Goal: Task Accomplishment & Management: Manage account settings

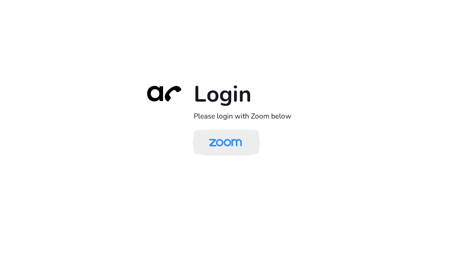
click at [240, 144] on img at bounding box center [225, 142] width 47 height 22
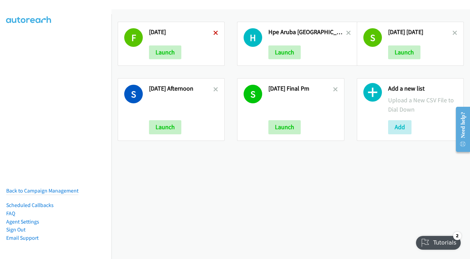
click at [213, 32] on icon at bounding box center [215, 33] width 5 height 5
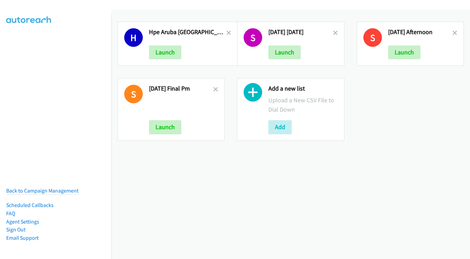
click at [226, 33] on icon at bounding box center [228, 33] width 5 height 5
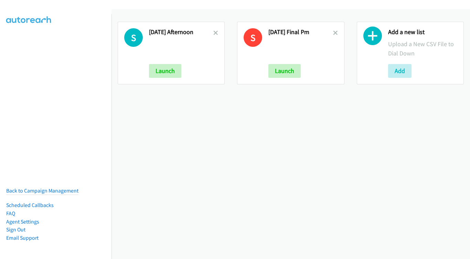
click at [214, 33] on icon at bounding box center [215, 33] width 5 height 5
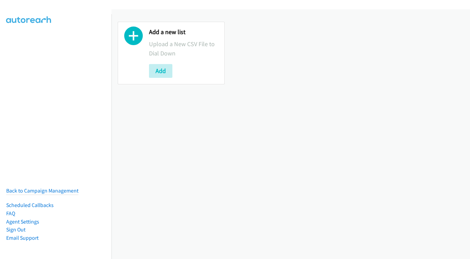
click at [165, 71] on button "Add" at bounding box center [160, 71] width 23 height 14
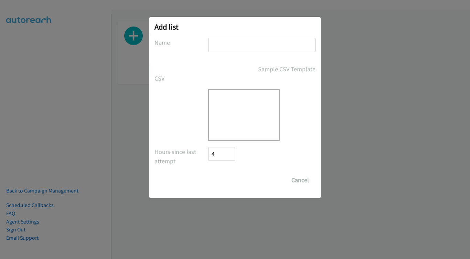
click at [239, 53] on div at bounding box center [261, 48] width 107 height 20
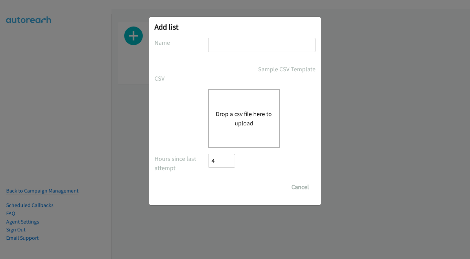
click at [239, 40] on input "text" at bounding box center [261, 45] width 107 height 14
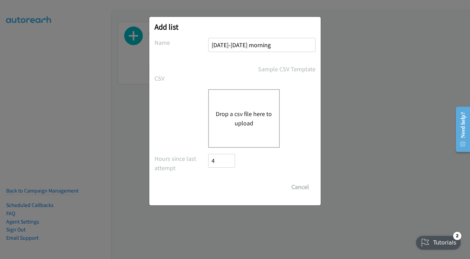
type input "sep8-Monday morning"
click at [261, 113] on button "Drop a csv file here to upload" at bounding box center [244, 118] width 56 height 19
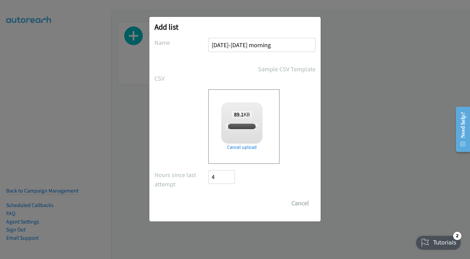
checkbox input "true"
click at [231, 202] on input "Save List" at bounding box center [226, 203] width 36 height 14
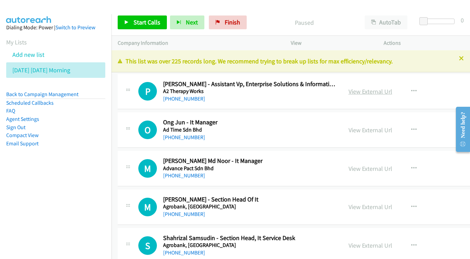
click at [392, 87] on link "View External Url" at bounding box center [370, 91] width 44 height 8
click at [392, 130] on link "View External Url" at bounding box center [370, 130] width 44 height 8
click at [385, 166] on link "View External Url" at bounding box center [370, 168] width 44 height 8
click at [387, 207] on link "View External Url" at bounding box center [370, 207] width 44 height 8
click at [374, 236] on div "View External Url View External Url Schedule/Manage Callback Start Calls Here R…" at bounding box center [401, 245] width 118 height 23
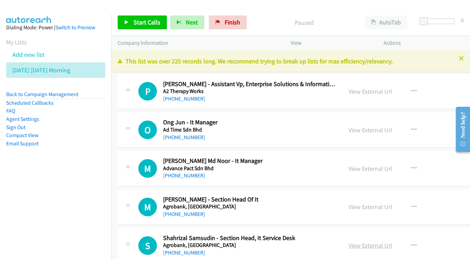
click at [381, 241] on link "View External Url" at bounding box center [370, 245] width 44 height 8
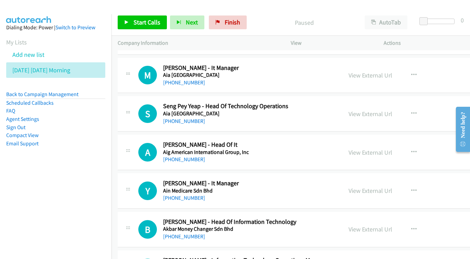
scroll to position [209, 0]
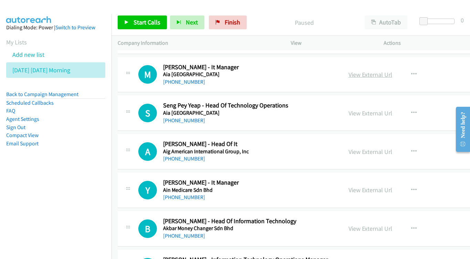
click at [386, 71] on link "View External Url" at bounding box center [370, 75] width 44 height 8
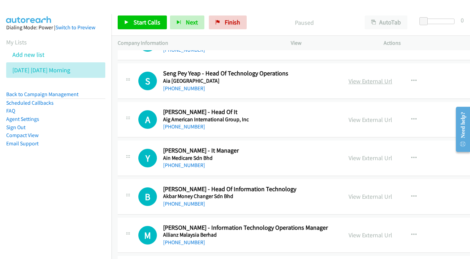
scroll to position [242, 0]
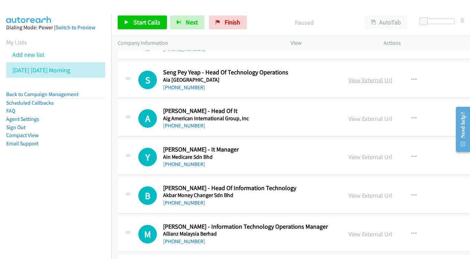
click at [392, 76] on link "View External Url" at bounding box center [370, 80] width 44 height 8
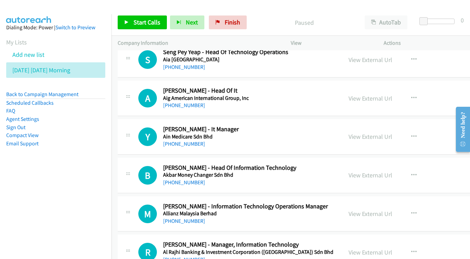
scroll to position [270, 0]
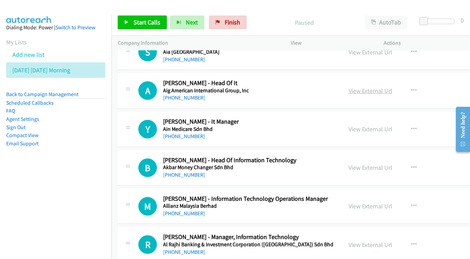
click at [390, 87] on link "View External Url" at bounding box center [370, 91] width 44 height 8
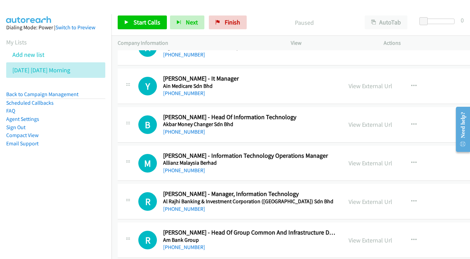
scroll to position [313, 0]
click at [379, 82] on link "View External Url" at bounding box center [370, 86] width 44 height 8
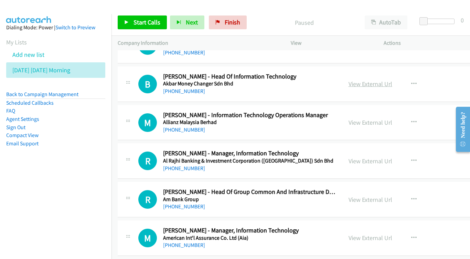
scroll to position [354, 0]
click at [375, 80] on link "View External Url" at bounding box center [370, 84] width 44 height 8
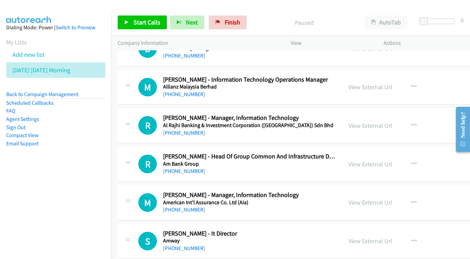
scroll to position [390, 0]
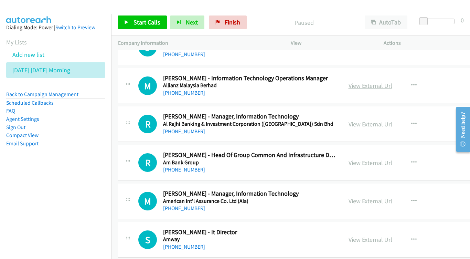
click at [381, 82] on link "View External Url" at bounding box center [370, 86] width 44 height 8
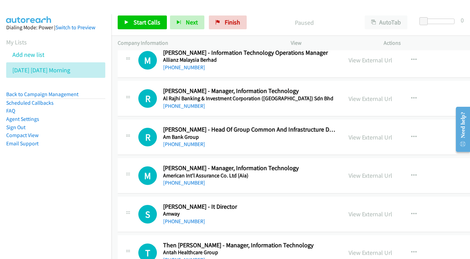
scroll to position [422, 0]
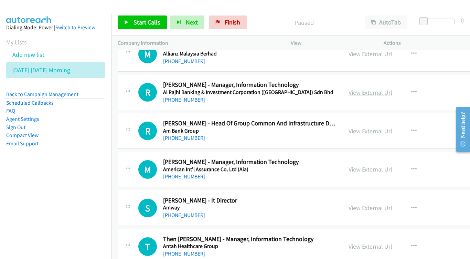
click at [391, 88] on link "View External Url" at bounding box center [370, 92] width 44 height 8
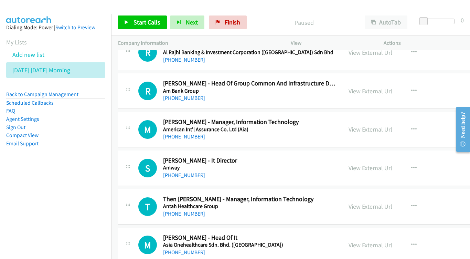
scroll to position [462, 0]
click at [386, 87] on link "View External Url" at bounding box center [370, 91] width 44 height 8
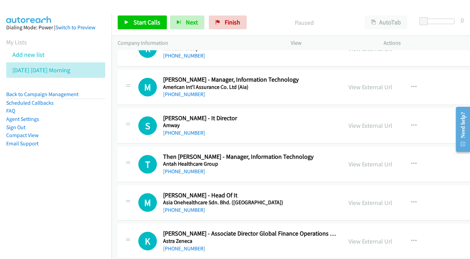
scroll to position [505, 0]
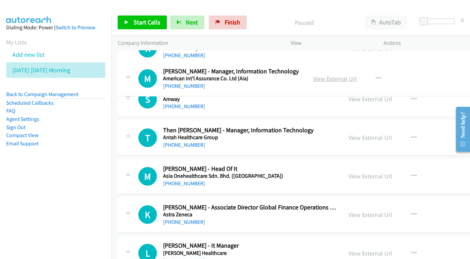
drag, startPoint x: 410, startPoint y: 76, endPoint x: 398, endPoint y: 79, distance: 12.3
click at [357, 79] on link "View External Url" at bounding box center [335, 79] width 44 height 8
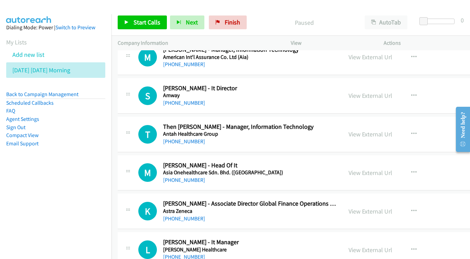
scroll to position [540, 0]
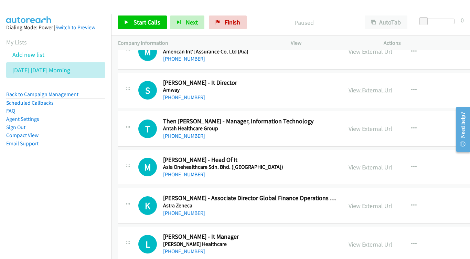
click at [389, 86] on link "View External Url" at bounding box center [370, 90] width 44 height 8
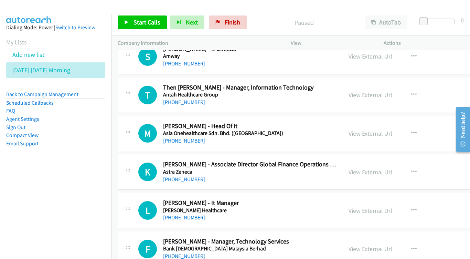
scroll to position [579, 0]
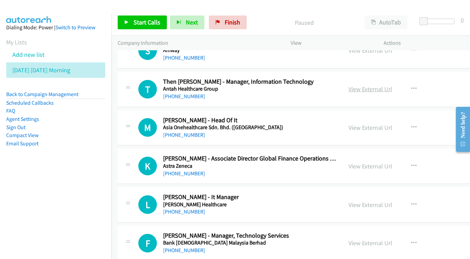
click at [378, 85] on link "View External Url" at bounding box center [370, 89] width 44 height 8
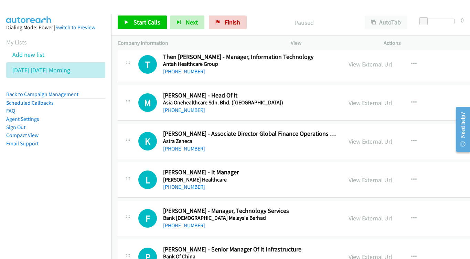
scroll to position [619, 0]
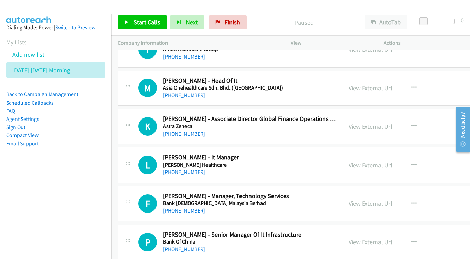
click at [375, 84] on link "View External Url" at bounding box center [370, 88] width 44 height 8
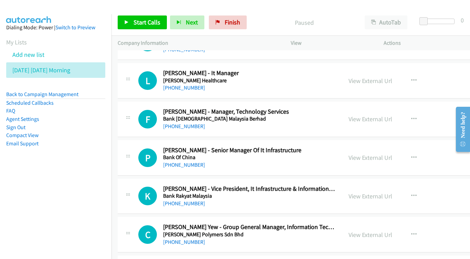
scroll to position [704, 0]
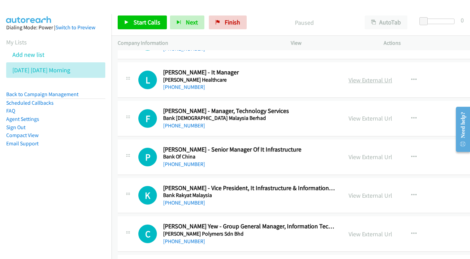
click at [380, 76] on link "View External Url" at bounding box center [370, 80] width 44 height 8
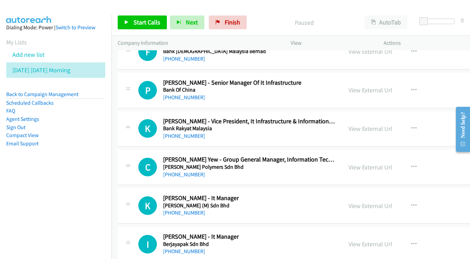
scroll to position [776, 0]
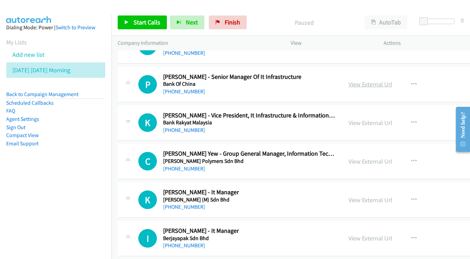
click at [390, 79] on div "View External Url" at bounding box center [370, 83] width 44 height 9
click at [388, 80] on link "View External Url" at bounding box center [370, 84] width 44 height 8
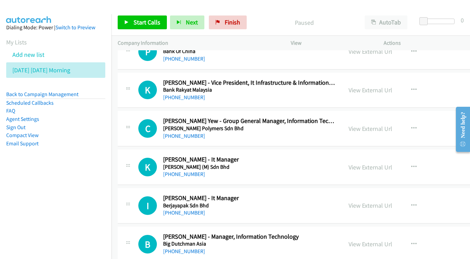
scroll to position [819, 0]
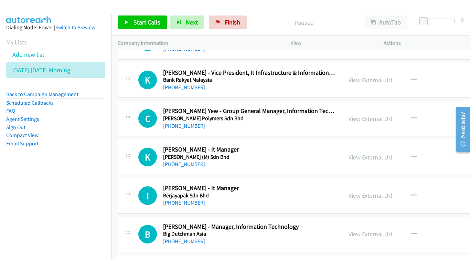
click at [382, 76] on link "View External Url" at bounding box center [370, 80] width 44 height 8
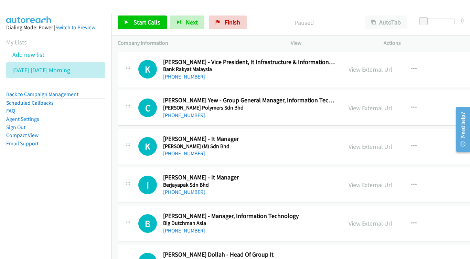
scroll to position [846, 0]
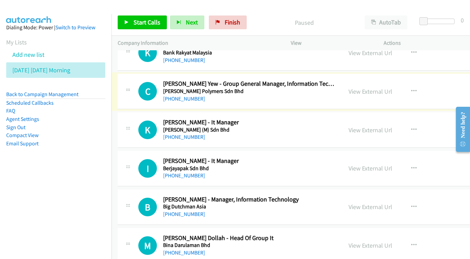
click at [385, 87] on div "View External Url" at bounding box center [370, 91] width 44 height 9
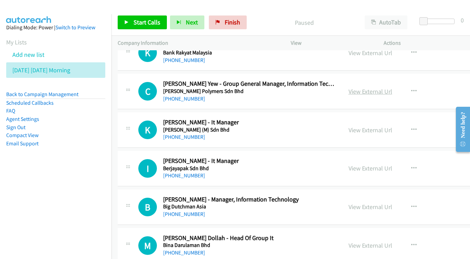
click at [376, 87] on link "View External Url" at bounding box center [370, 91] width 44 height 8
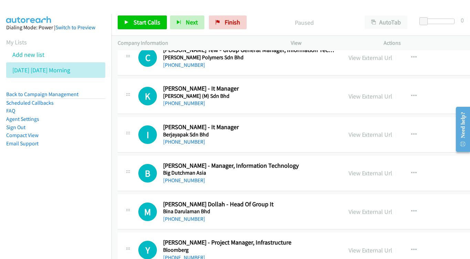
scroll to position [881, 0]
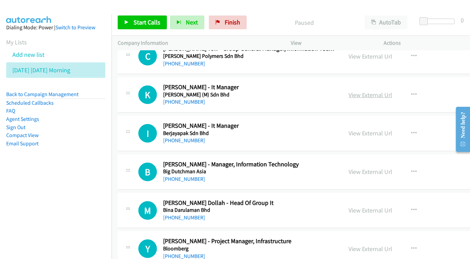
click at [382, 91] on link "View External Url" at bounding box center [370, 95] width 44 height 8
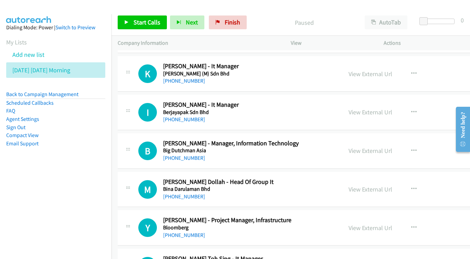
scroll to position [911, 0]
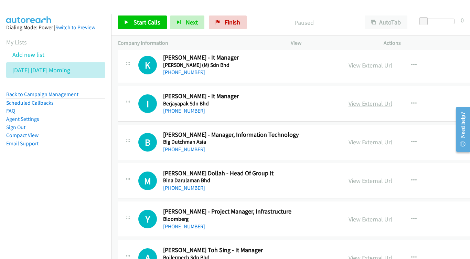
click at [372, 99] on link "View External Url" at bounding box center [370, 103] width 44 height 8
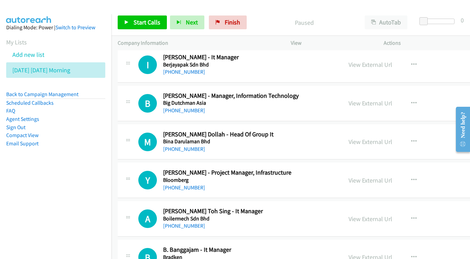
scroll to position [962, 0]
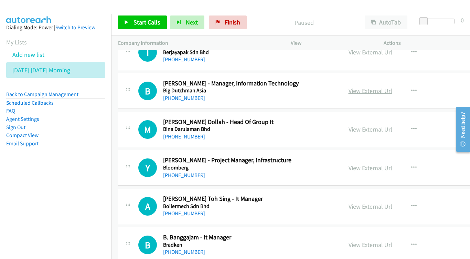
click at [379, 87] on link "View External Url" at bounding box center [370, 91] width 44 height 8
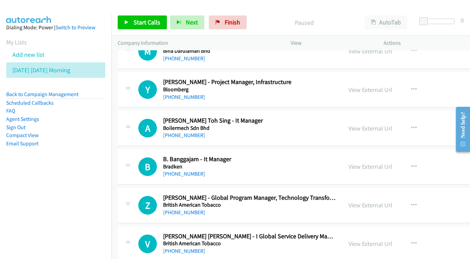
scroll to position [1006, 0]
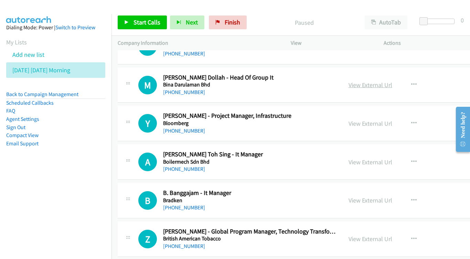
click at [390, 81] on link "View External Url" at bounding box center [370, 85] width 44 height 8
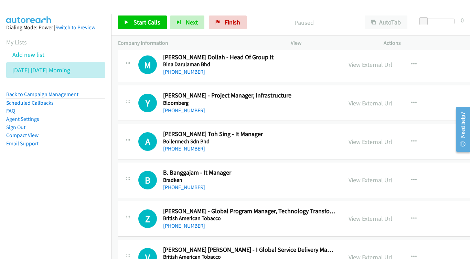
scroll to position [1028, 0]
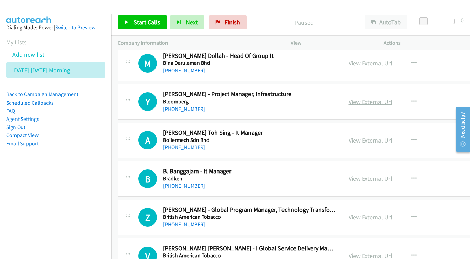
click at [377, 98] on link "View External Url" at bounding box center [370, 102] width 44 height 8
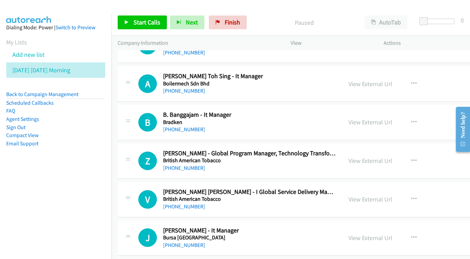
scroll to position [1083, 0]
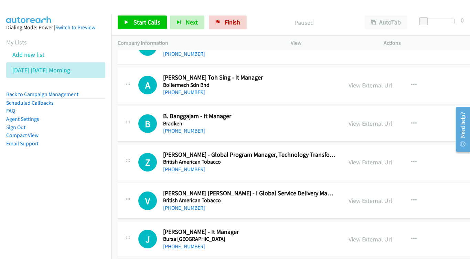
click at [392, 81] on link "View External Url" at bounding box center [370, 85] width 44 height 8
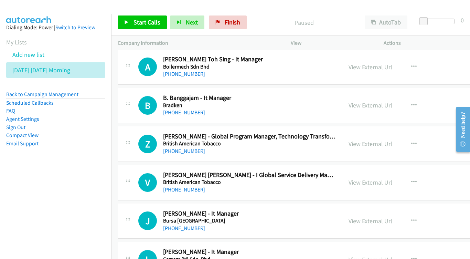
scroll to position [1113, 0]
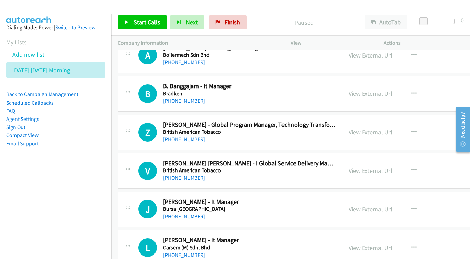
click at [387, 89] on link "View External Url" at bounding box center [370, 93] width 44 height 8
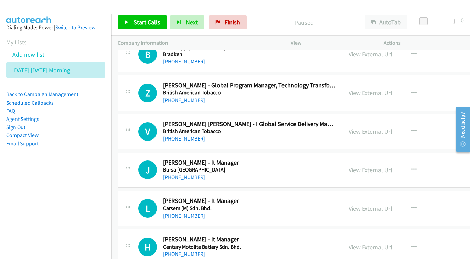
scroll to position [1154, 0]
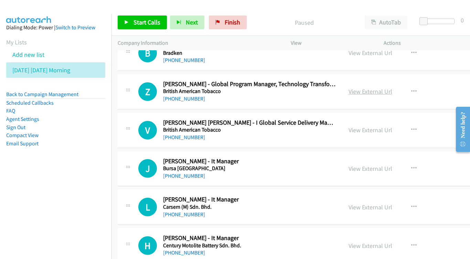
click at [381, 87] on link "View External Url" at bounding box center [370, 91] width 44 height 8
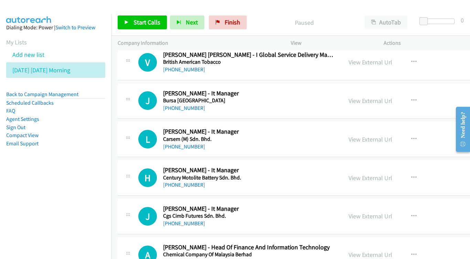
scroll to position [1223, 0]
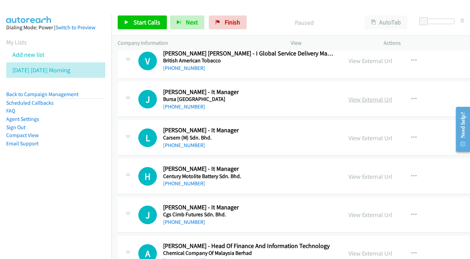
click at [388, 95] on link "View External Url" at bounding box center [370, 99] width 44 height 8
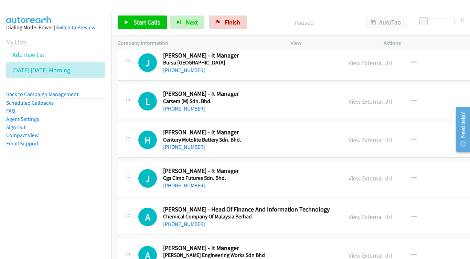
scroll to position [1261, 0]
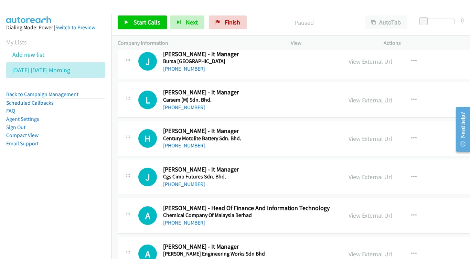
click at [382, 96] on link "View External Url" at bounding box center [370, 100] width 44 height 8
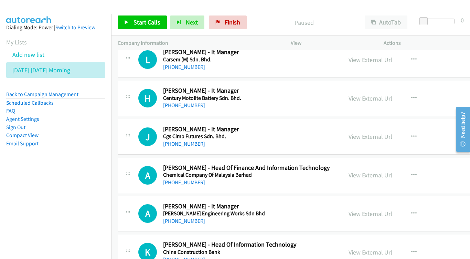
scroll to position [1302, 0]
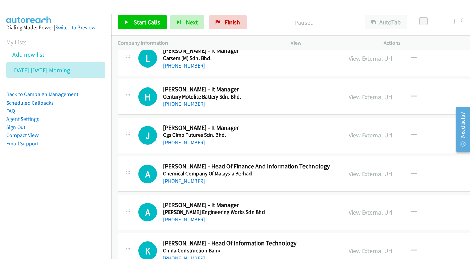
click at [392, 93] on link "View External Url" at bounding box center [370, 97] width 44 height 8
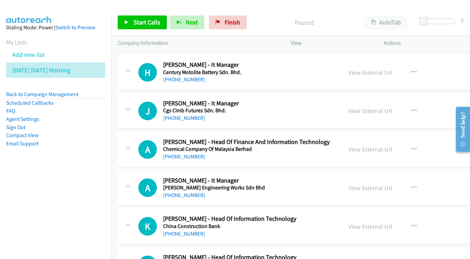
scroll to position [1336, 0]
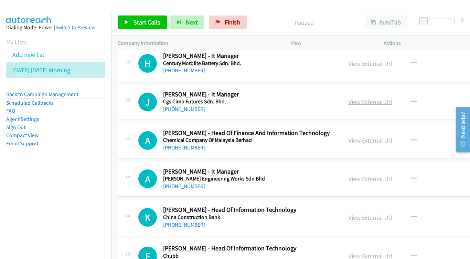
click at [390, 98] on link "View External Url" at bounding box center [370, 102] width 44 height 8
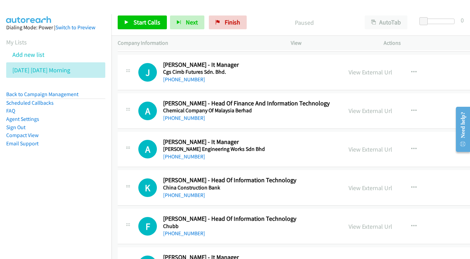
scroll to position [1374, 0]
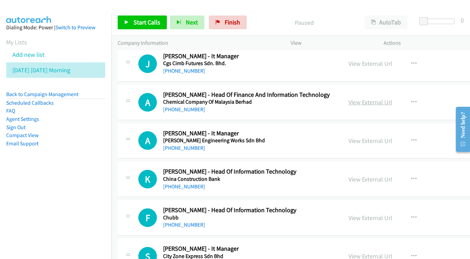
click at [382, 98] on link "View External Url" at bounding box center [370, 102] width 44 height 8
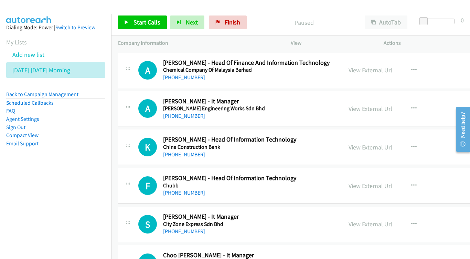
scroll to position [1416, 0]
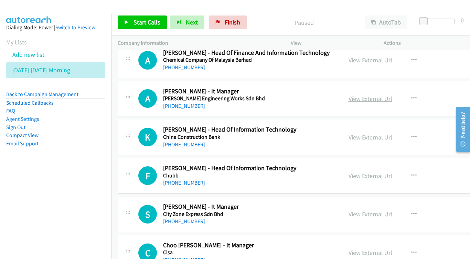
click at [390, 95] on link "View External Url" at bounding box center [370, 99] width 44 height 8
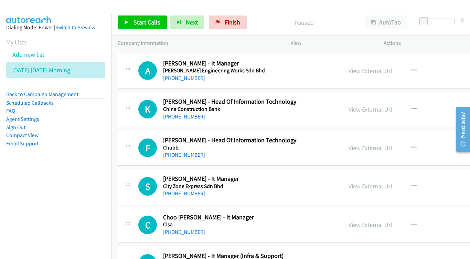
scroll to position [1445, 0]
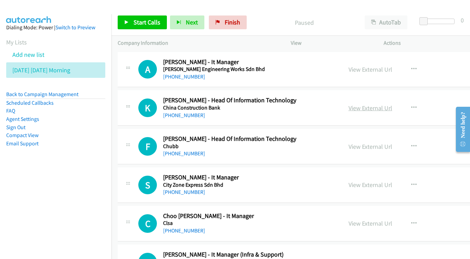
click at [392, 104] on link "View External Url" at bounding box center [370, 108] width 44 height 8
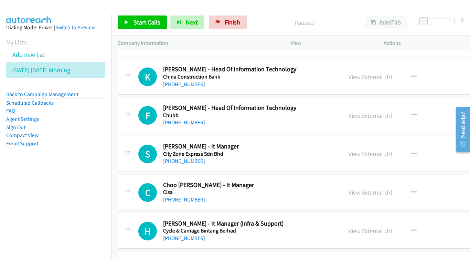
scroll to position [1487, 0]
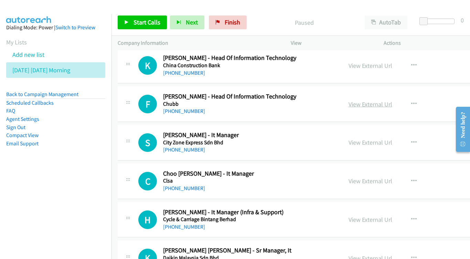
click at [392, 100] on link "View External Url" at bounding box center [370, 104] width 44 height 8
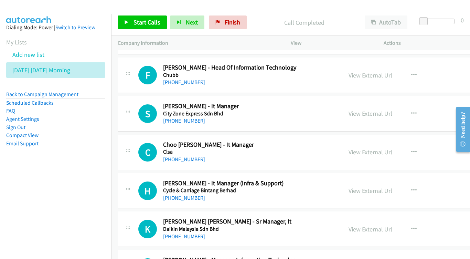
scroll to position [1525, 0]
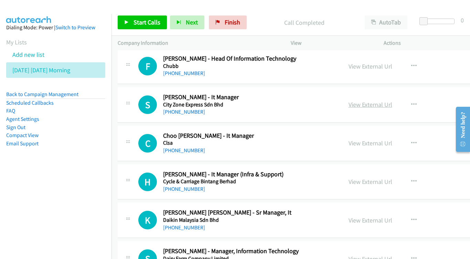
click at [392, 100] on link "View External Url" at bounding box center [370, 104] width 44 height 8
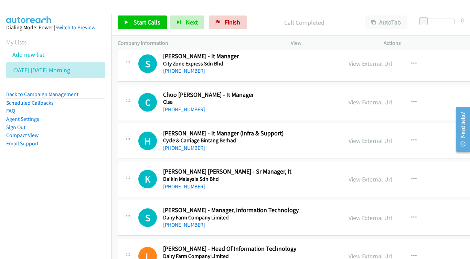
scroll to position [1569, 0]
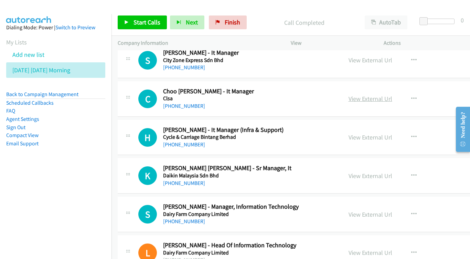
click at [388, 95] on link "View External Url" at bounding box center [370, 99] width 44 height 8
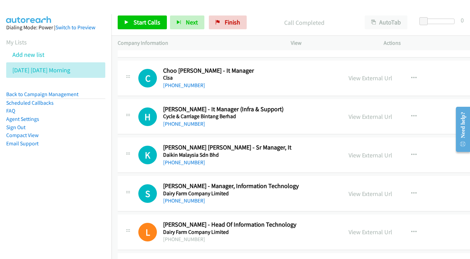
scroll to position [1591, 0]
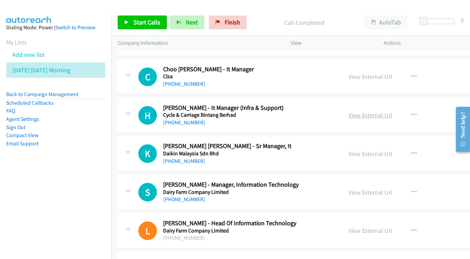
click at [383, 111] on link "View External Url" at bounding box center [370, 115] width 44 height 8
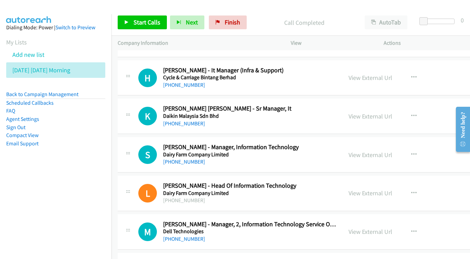
scroll to position [1642, 0]
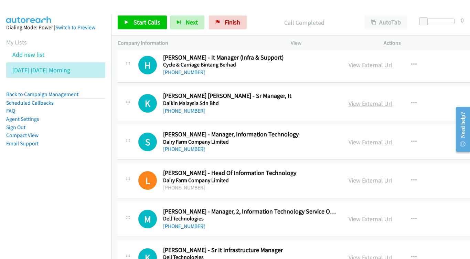
click at [386, 99] on link "View External Url" at bounding box center [370, 103] width 44 height 8
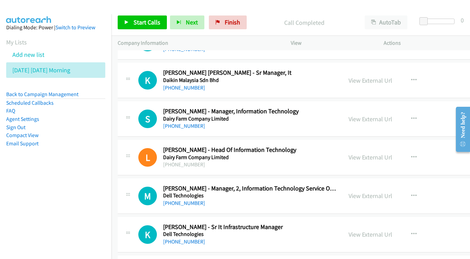
scroll to position [1673, 0]
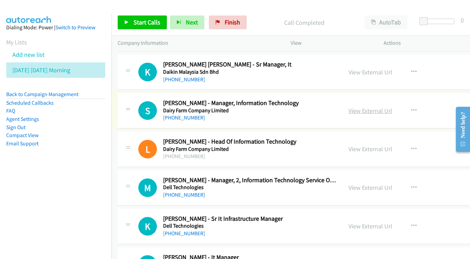
click at [378, 107] on link "View External Url" at bounding box center [370, 111] width 44 height 8
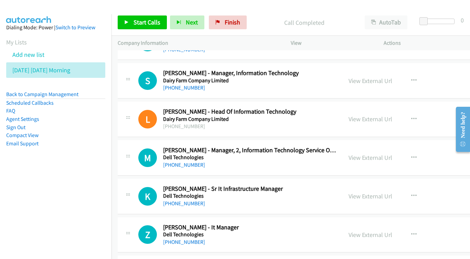
scroll to position [1715, 0]
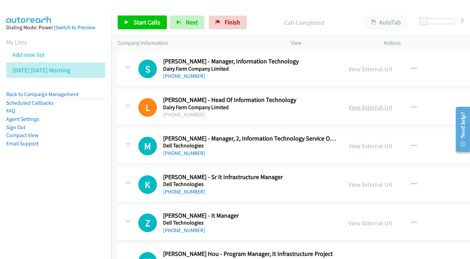
click at [381, 103] on link "View External Url" at bounding box center [370, 107] width 44 height 8
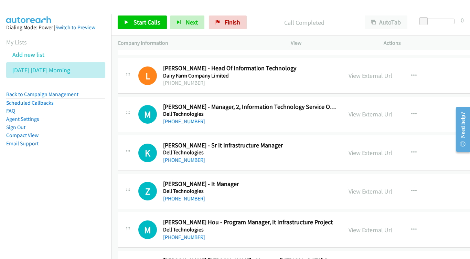
scroll to position [1749, 0]
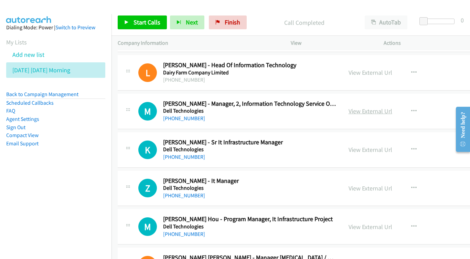
click at [392, 107] on link "View External Url" at bounding box center [370, 111] width 44 height 8
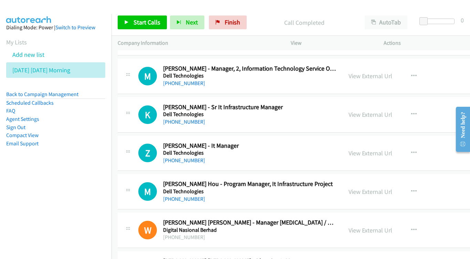
scroll to position [1786, 0]
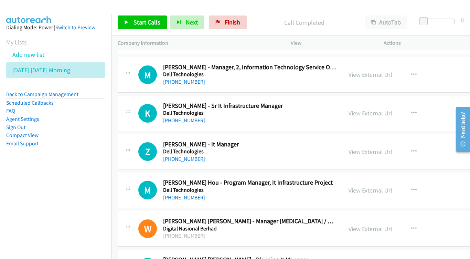
drag, startPoint x: 391, startPoint y: 83, endPoint x: 30, endPoint y: 24, distance: 365.3
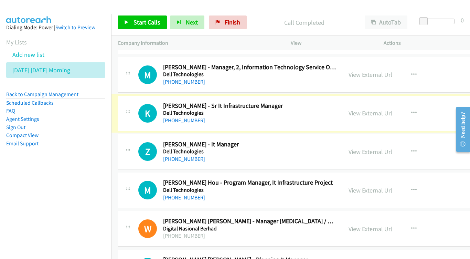
click at [383, 109] on link "View External Url" at bounding box center [370, 113] width 44 height 8
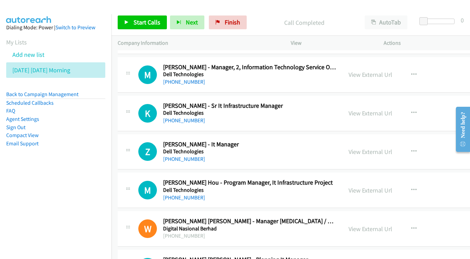
scroll to position [1822, 0]
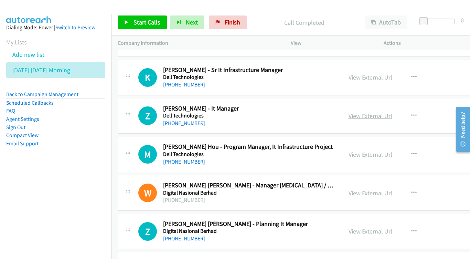
click at [385, 112] on link "View External Url" at bounding box center [370, 116] width 44 height 8
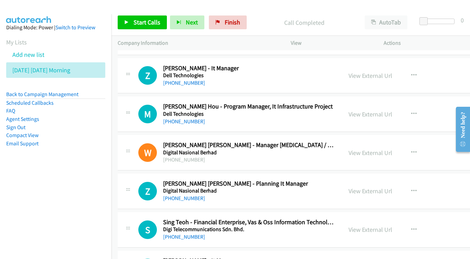
scroll to position [1868, 0]
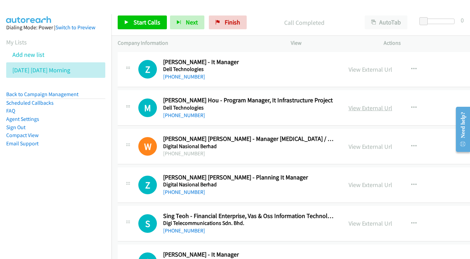
click at [378, 104] on link "View External Url" at bounding box center [370, 108] width 44 height 8
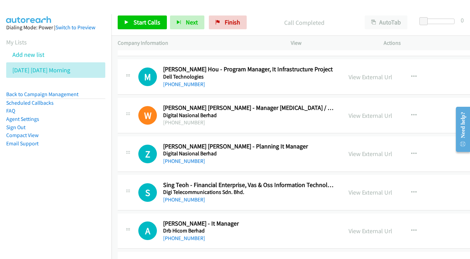
scroll to position [1908, 0]
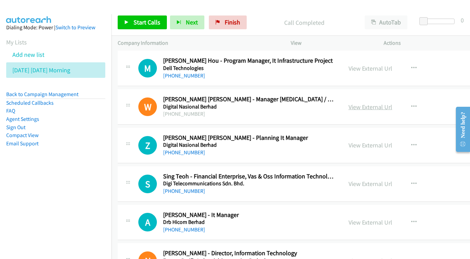
click at [387, 103] on link "View External Url" at bounding box center [370, 107] width 44 height 8
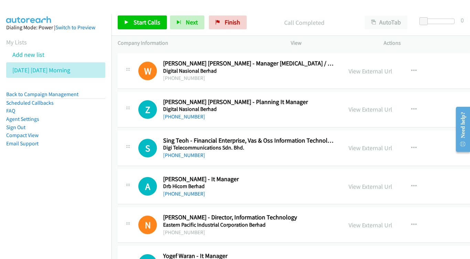
scroll to position [1945, 0]
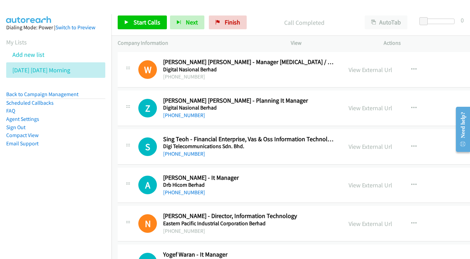
click at [390, 103] on div "View External Url" at bounding box center [370, 107] width 44 height 9
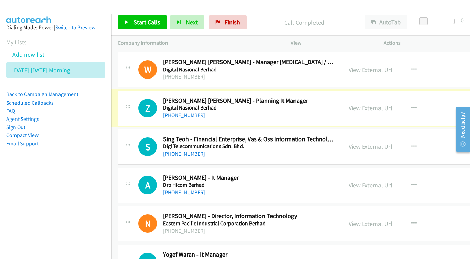
click at [375, 104] on link "View External Url" at bounding box center [370, 108] width 44 height 8
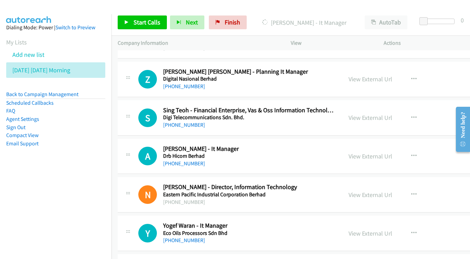
scroll to position [1975, 0]
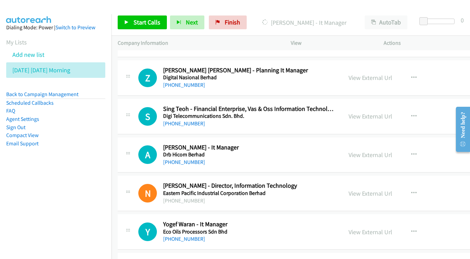
click at [392, 111] on div "View External Url" at bounding box center [370, 115] width 44 height 9
click at [392, 112] on link "View External Url" at bounding box center [370, 116] width 44 height 8
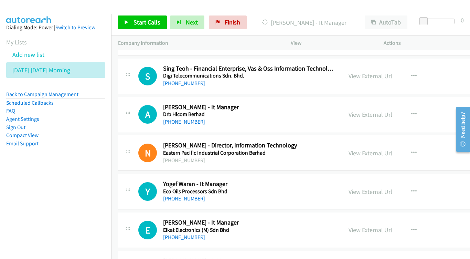
scroll to position [2017, 0]
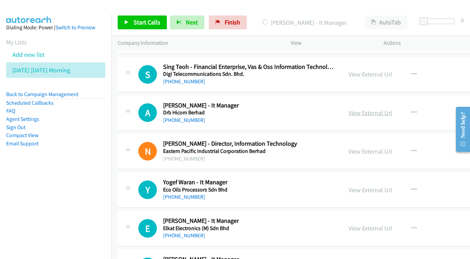
click at [392, 109] on link "View External Url" at bounding box center [370, 113] width 44 height 8
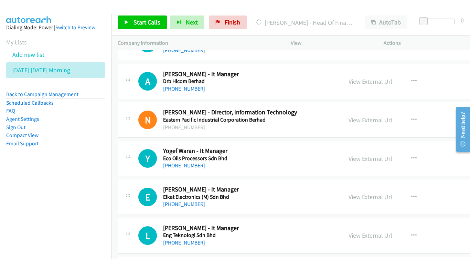
scroll to position [2050, 0]
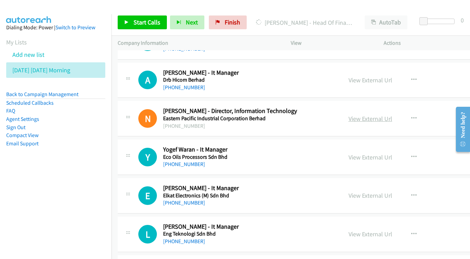
click at [392, 115] on link "View External Url" at bounding box center [370, 119] width 44 height 8
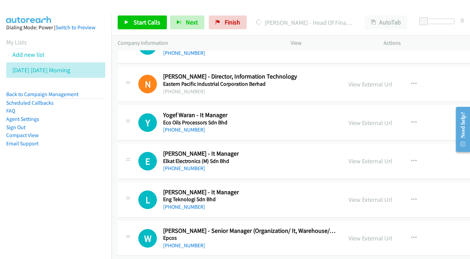
scroll to position [2085, 0]
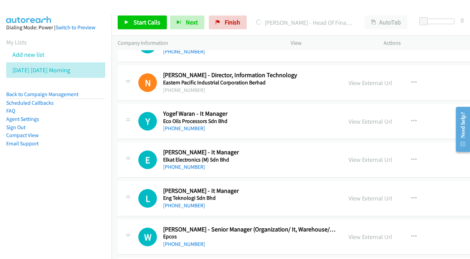
click at [380, 117] on div "View External Url" at bounding box center [370, 121] width 44 height 9
click at [392, 117] on link "View External Url" at bounding box center [370, 121] width 44 height 8
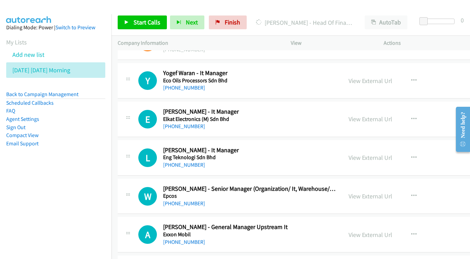
scroll to position [2127, 0]
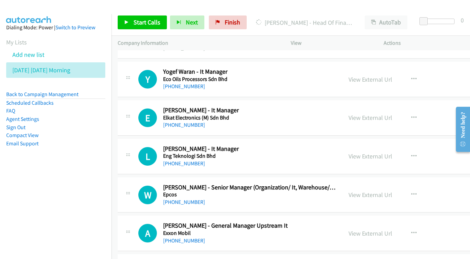
click at [385, 106] on div "View External Url View External Url Schedule/Manage Callback Start Calls Here R…" at bounding box center [401, 117] width 118 height 23
click at [382, 114] on link "View External Url" at bounding box center [370, 118] width 44 height 8
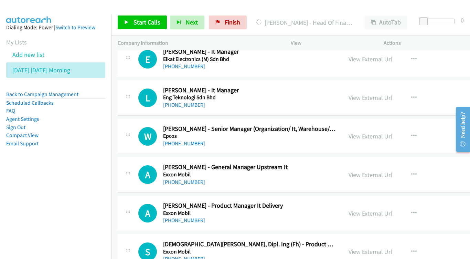
scroll to position [2187, 0]
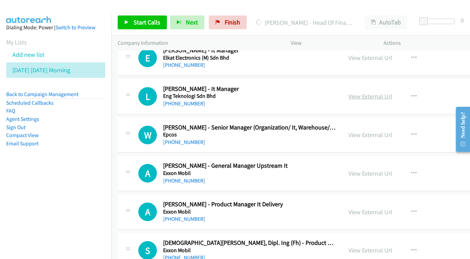
click at [377, 92] on link "View External Url" at bounding box center [370, 96] width 44 height 8
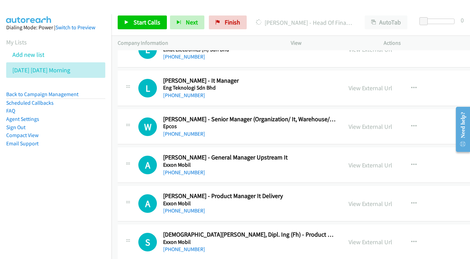
scroll to position [2206, 0]
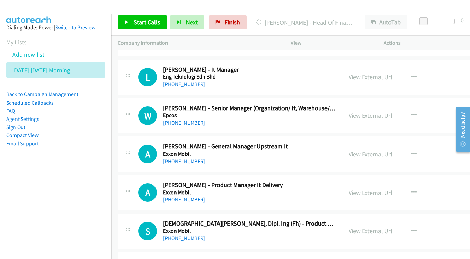
click at [392, 111] on link "View External Url" at bounding box center [370, 115] width 44 height 8
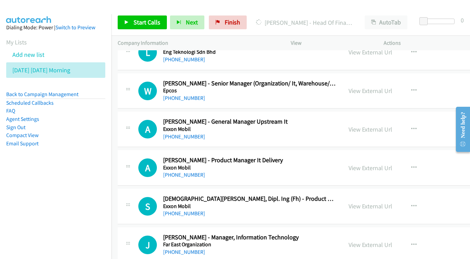
scroll to position [2241, 0]
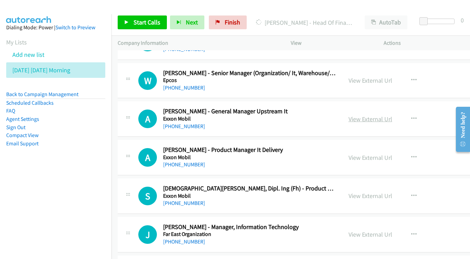
click at [391, 115] on link "View External Url" at bounding box center [370, 119] width 44 height 8
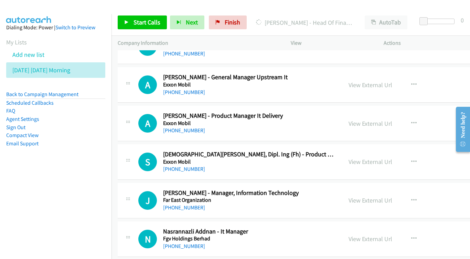
scroll to position [2277, 0]
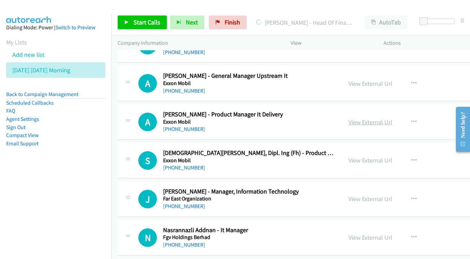
click at [392, 118] on link "View External Url" at bounding box center [370, 122] width 44 height 8
